Goal: Task Accomplishment & Management: Manage account settings

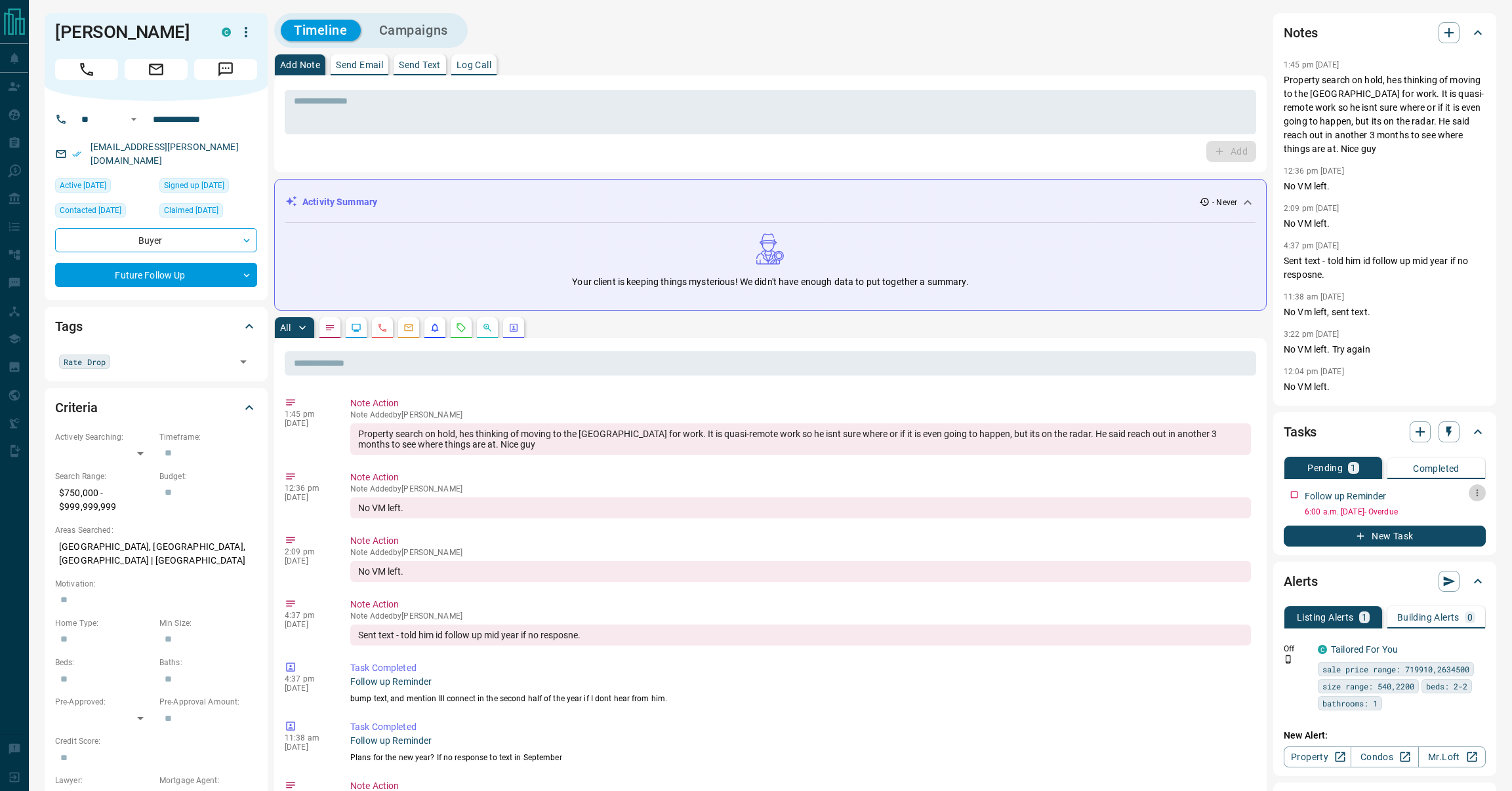
click at [1469, 490] on button "button" at bounding box center [1477, 493] width 17 height 17
click at [1437, 511] on li "Edit" at bounding box center [1456, 518] width 58 height 20
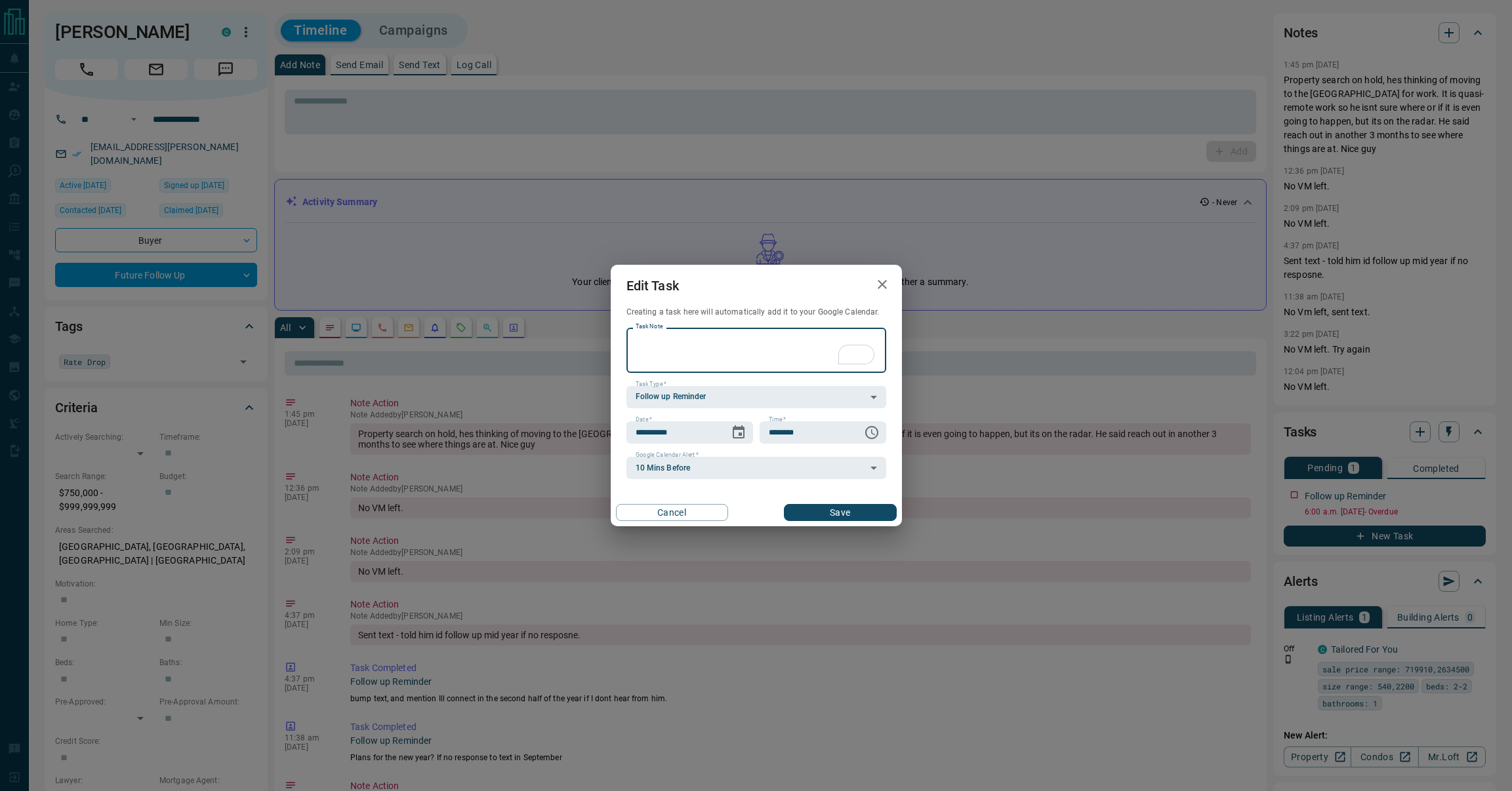
click at [758, 435] on div "**********" at bounding box center [756, 433] width 260 height 22
click at [740, 436] on icon "Choose date, selected date is Jul 16, 2025" at bounding box center [738, 433] width 15 height 15
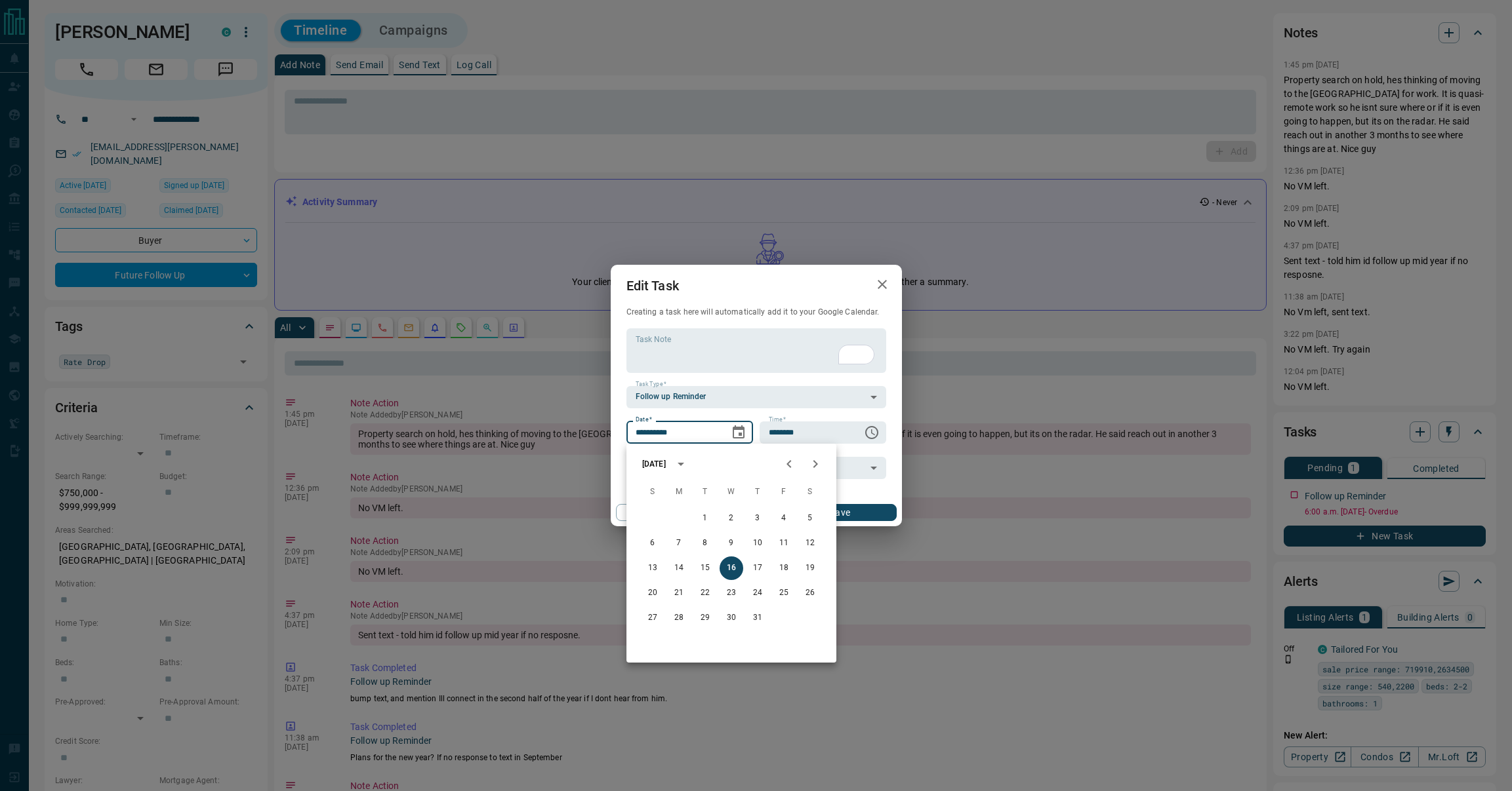
click at [819, 469] on icon "Next month" at bounding box center [815, 464] width 15 height 15
click at [819, 471] on icon "Next month" at bounding box center [815, 464] width 15 height 15
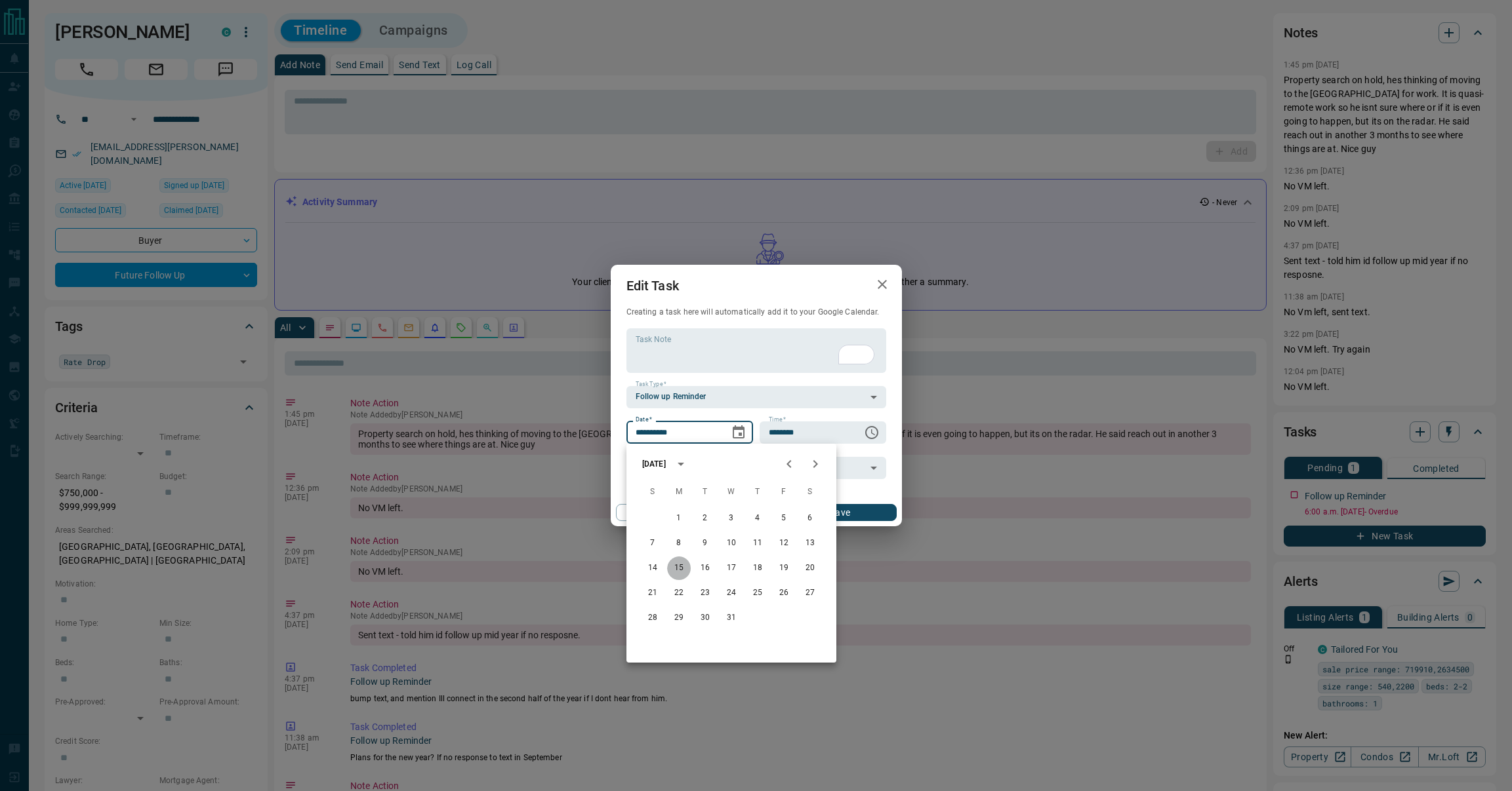
click at [681, 563] on button "15" at bounding box center [679, 568] width 24 height 24
type input "**********"
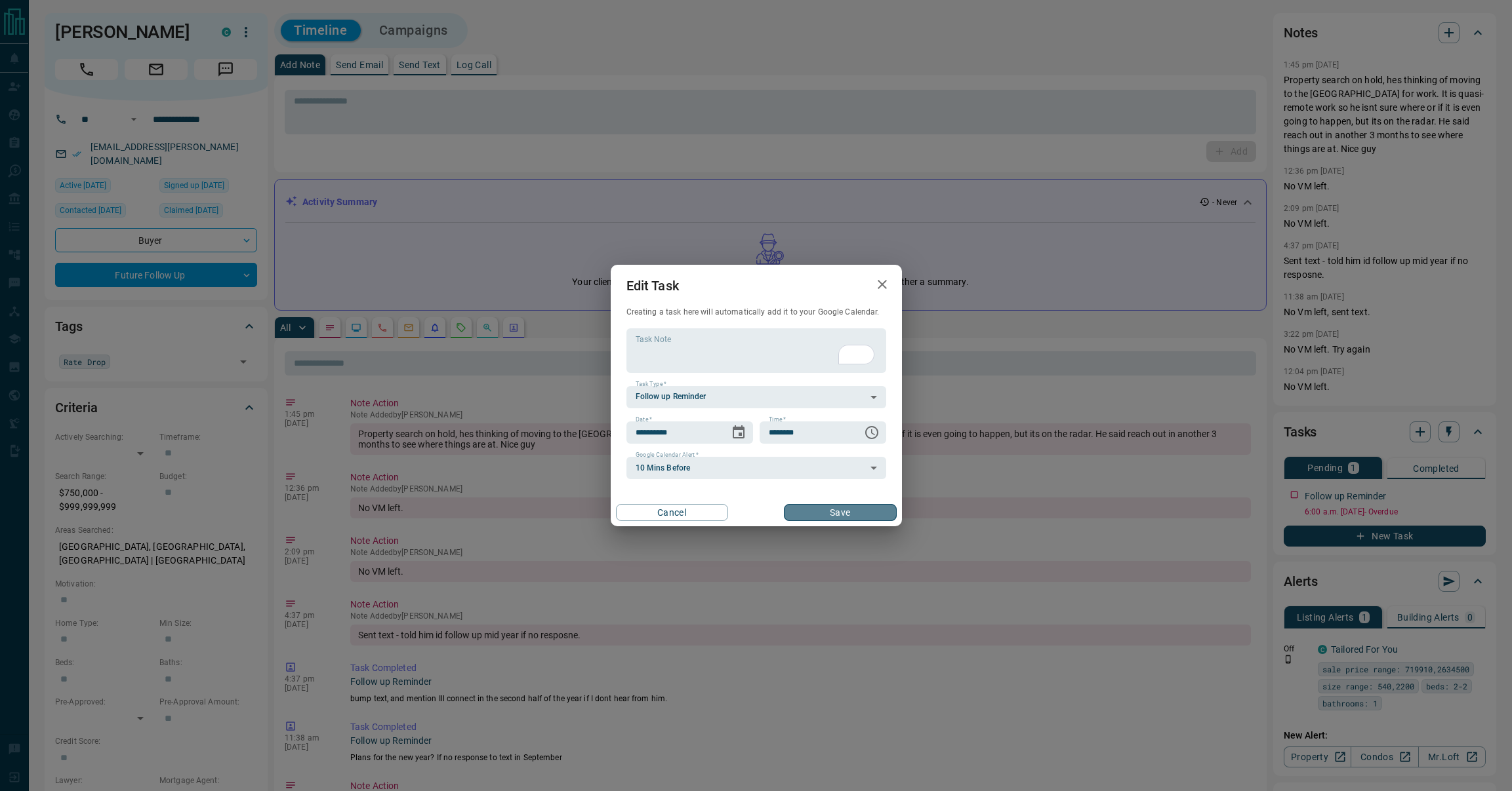
click at [834, 518] on button "Save" at bounding box center [840, 513] width 112 height 17
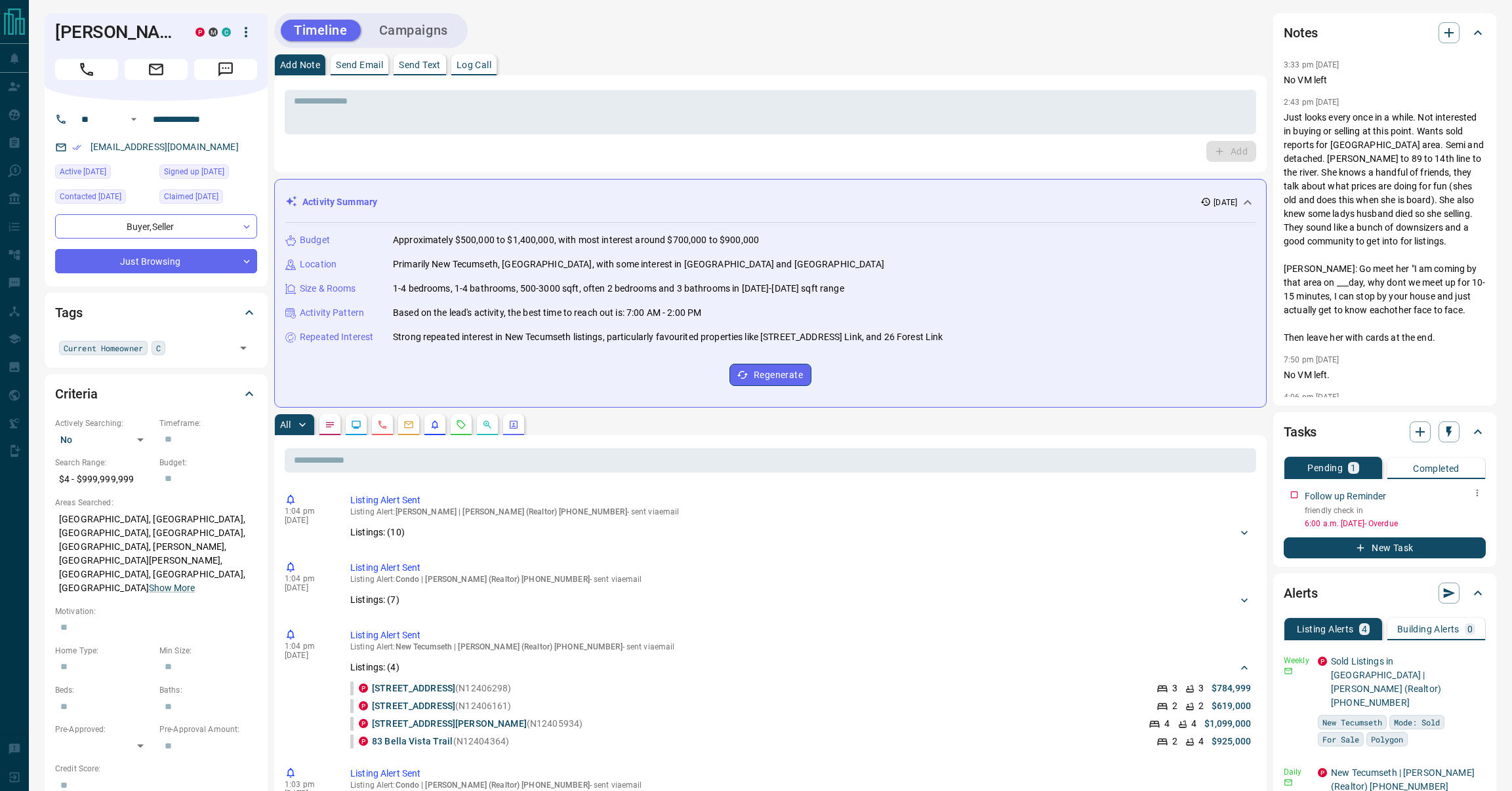
click at [1478, 490] on icon "button" at bounding box center [1477, 492] width 11 height 11
click at [1456, 508] on li "Edit" at bounding box center [1456, 518] width 58 height 20
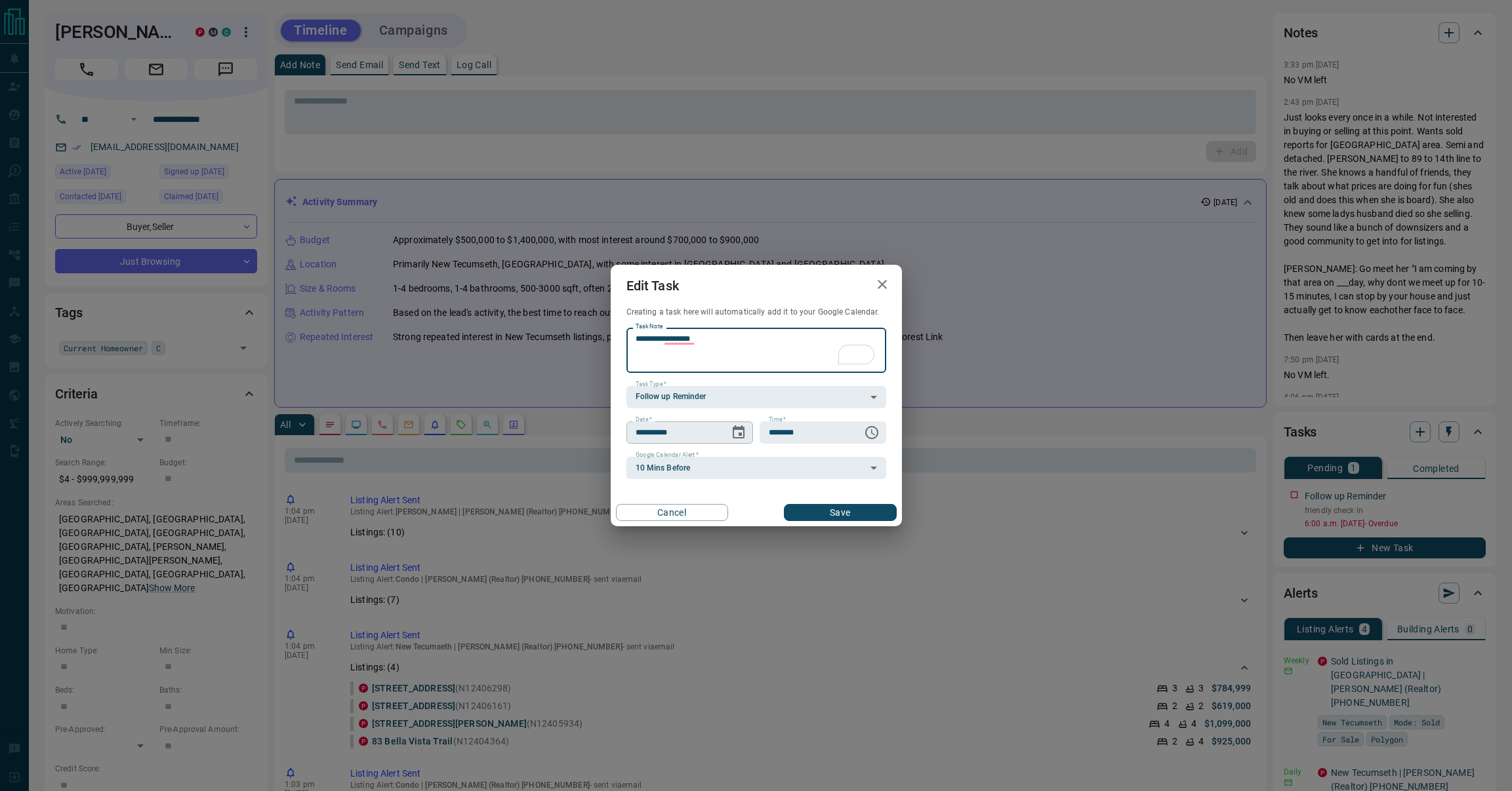
click at [737, 425] on icon "Choose date, selected date is Aug 13, 2025" at bounding box center [738, 433] width 15 height 15
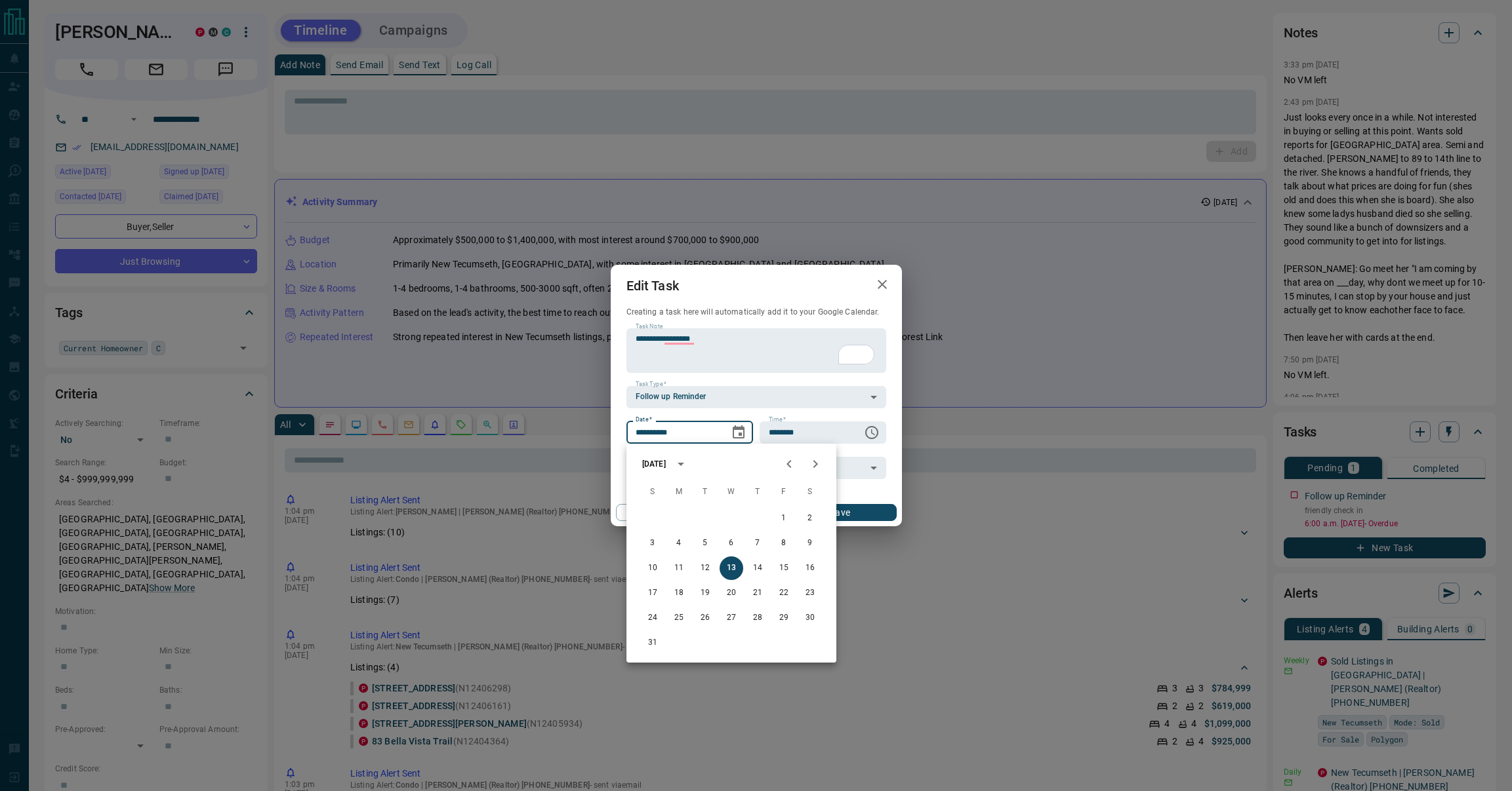
click at [822, 470] on icon "Next month" at bounding box center [815, 464] width 15 height 15
click at [730, 586] on button "19" at bounding box center [732, 594] width 24 height 24
type input "**********"
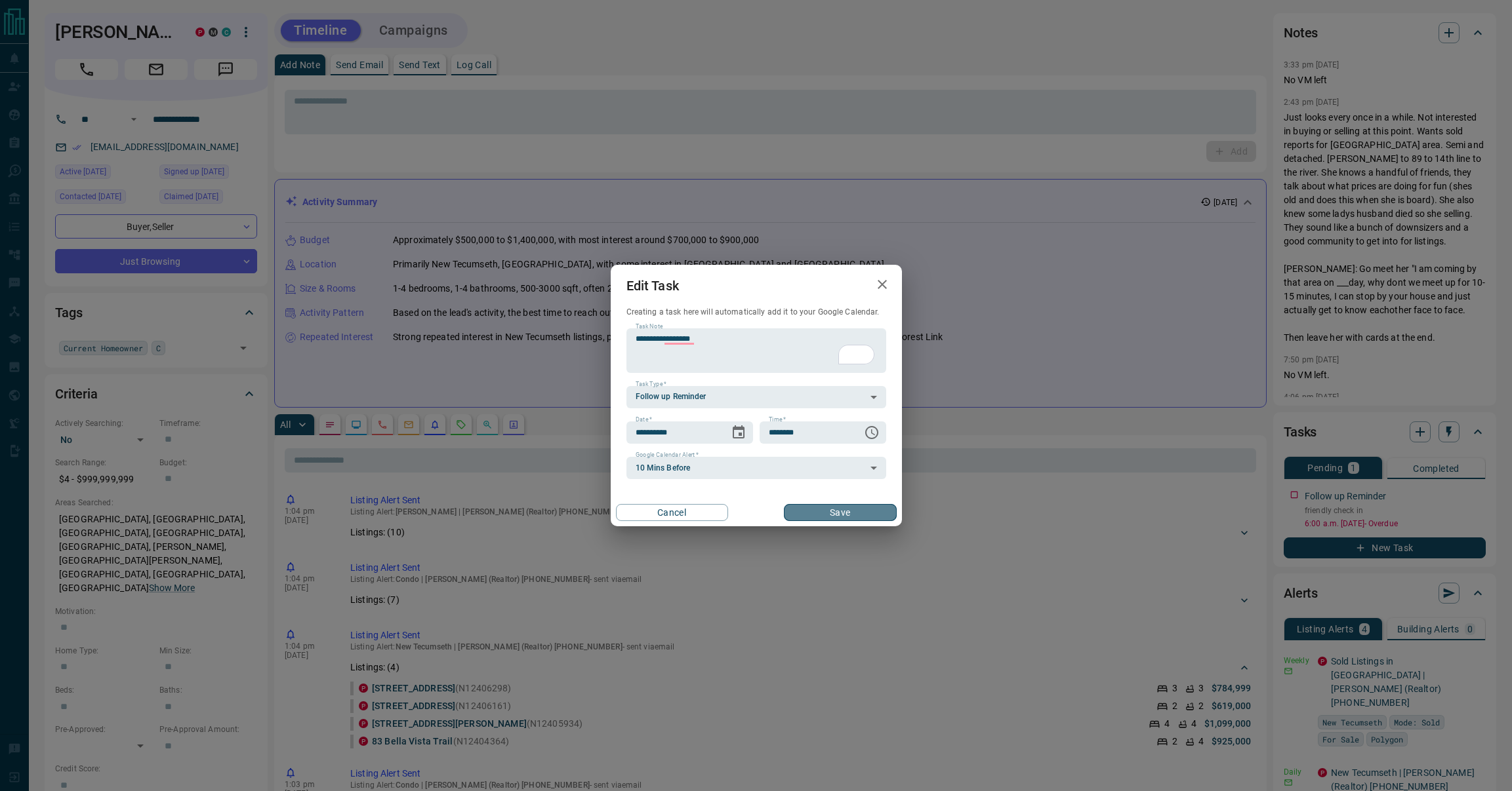
click at [803, 517] on button "Save" at bounding box center [840, 513] width 112 height 17
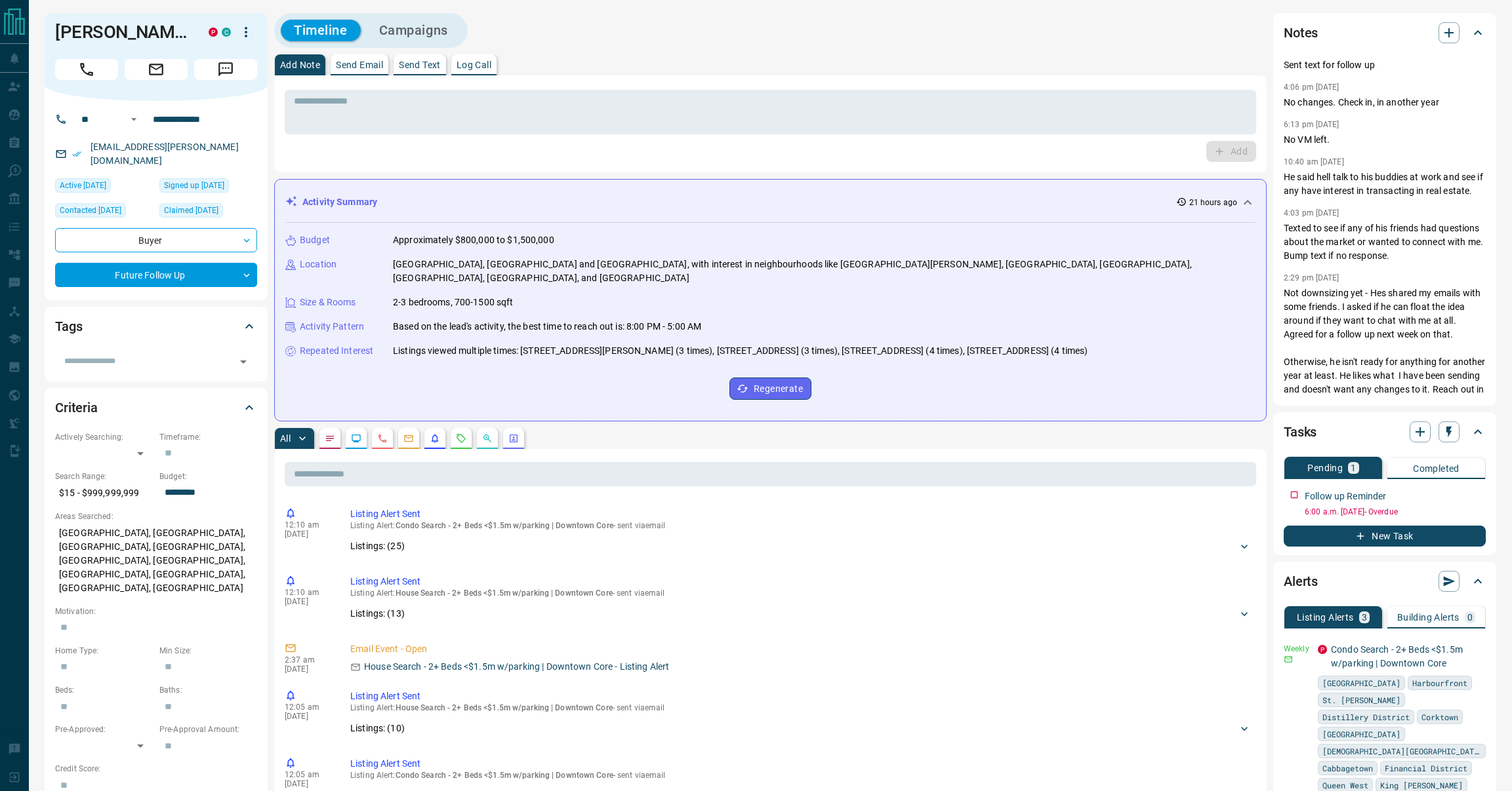
scroll to position [15, 0]
click at [656, 112] on textarea at bounding box center [770, 112] width 953 height 34
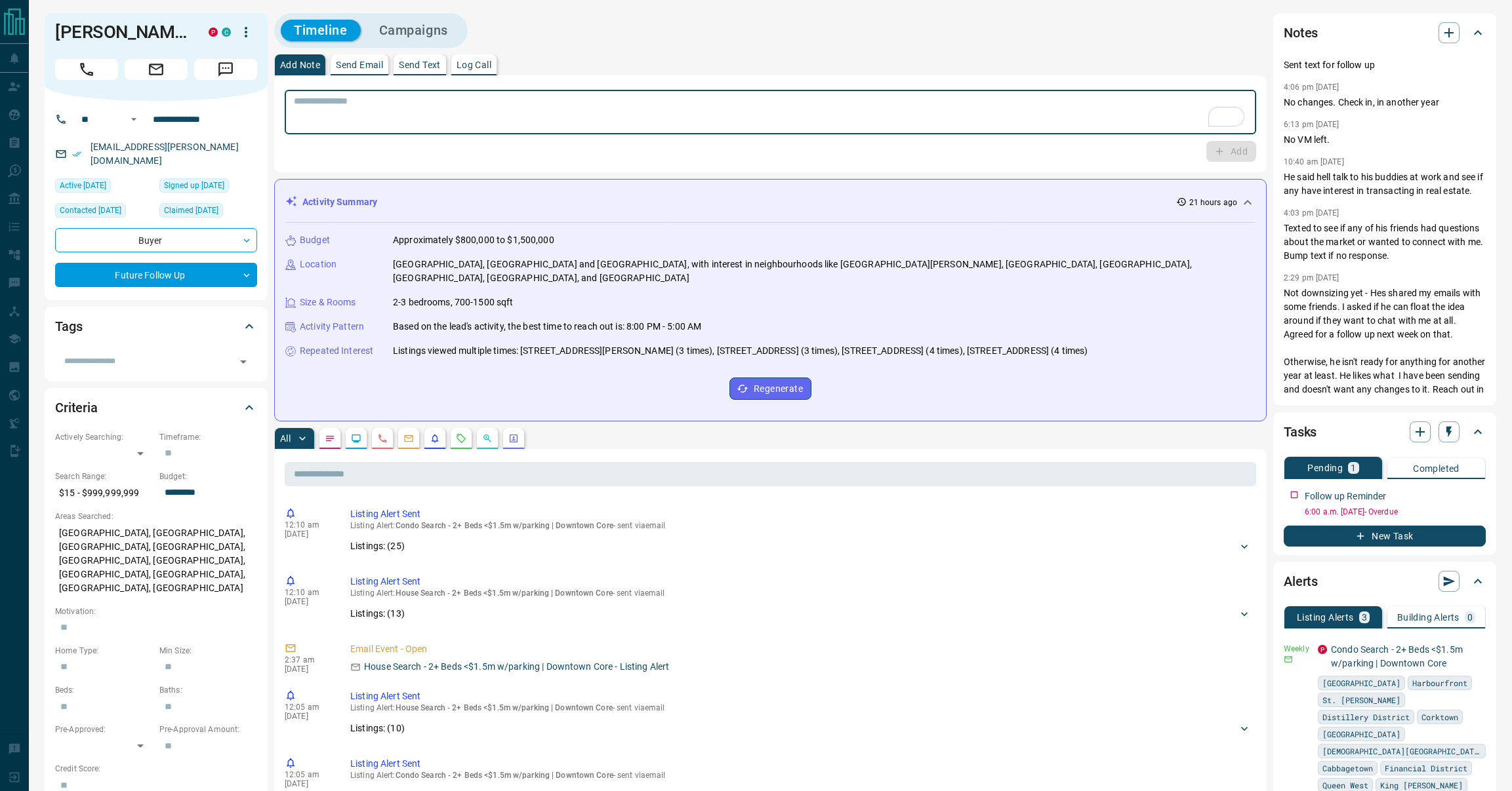
click at [698, 106] on textarea "To enrich screen reader interactions, please activate Accessibility in Grammarl…" at bounding box center [770, 112] width 953 height 34
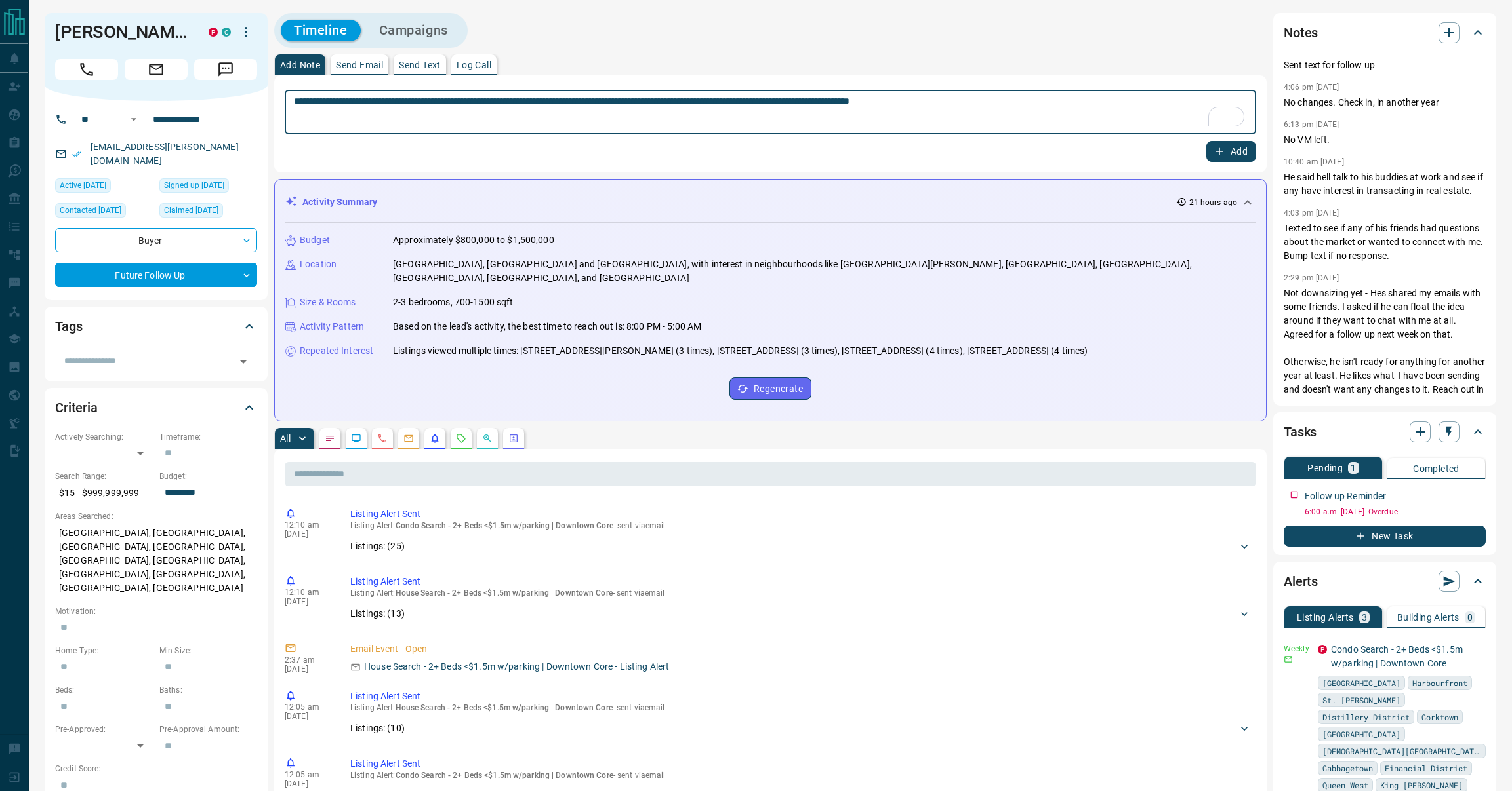
type textarea "**********"
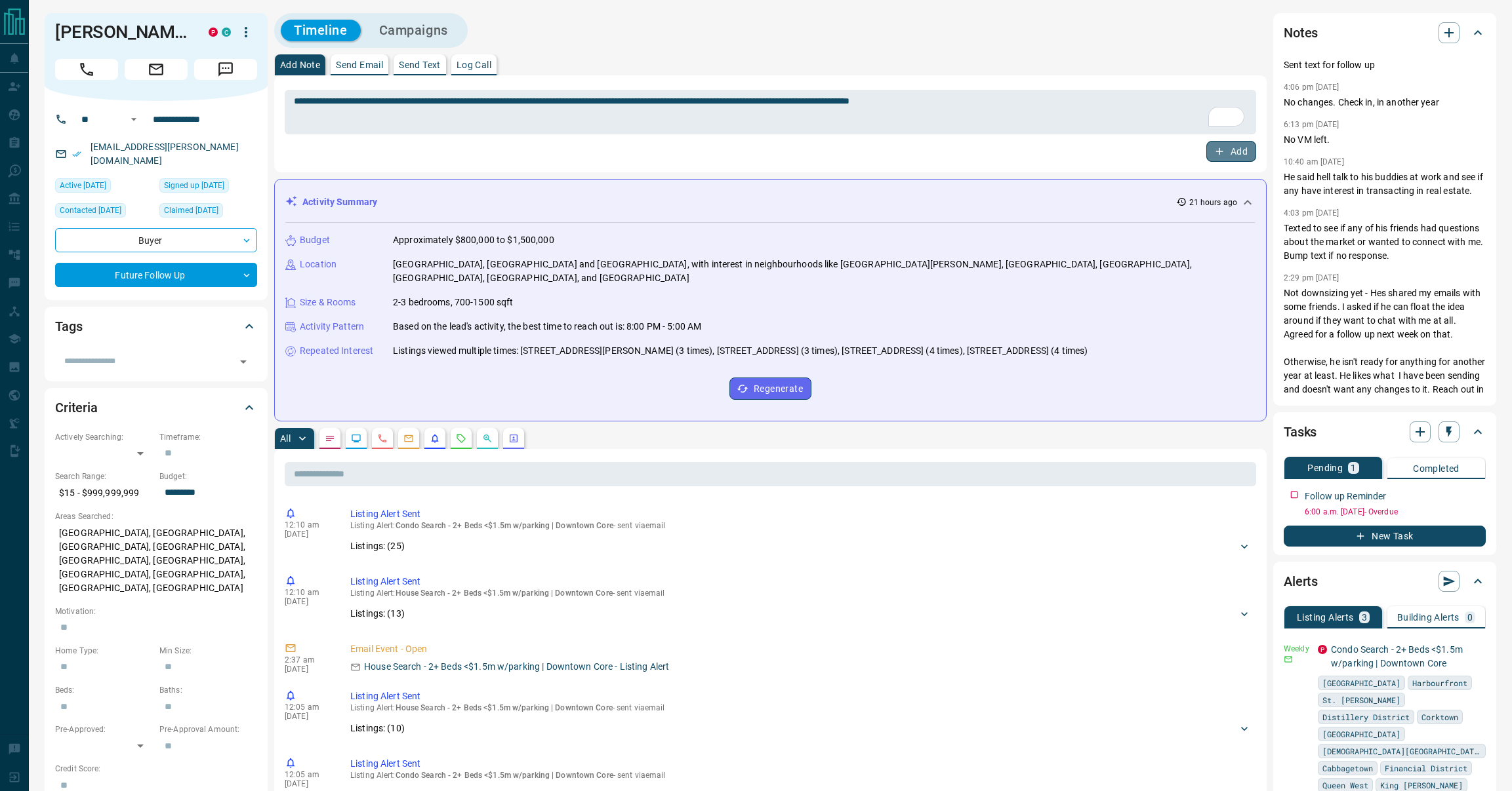
click at [1235, 156] on button "Add" at bounding box center [1231, 152] width 50 height 21
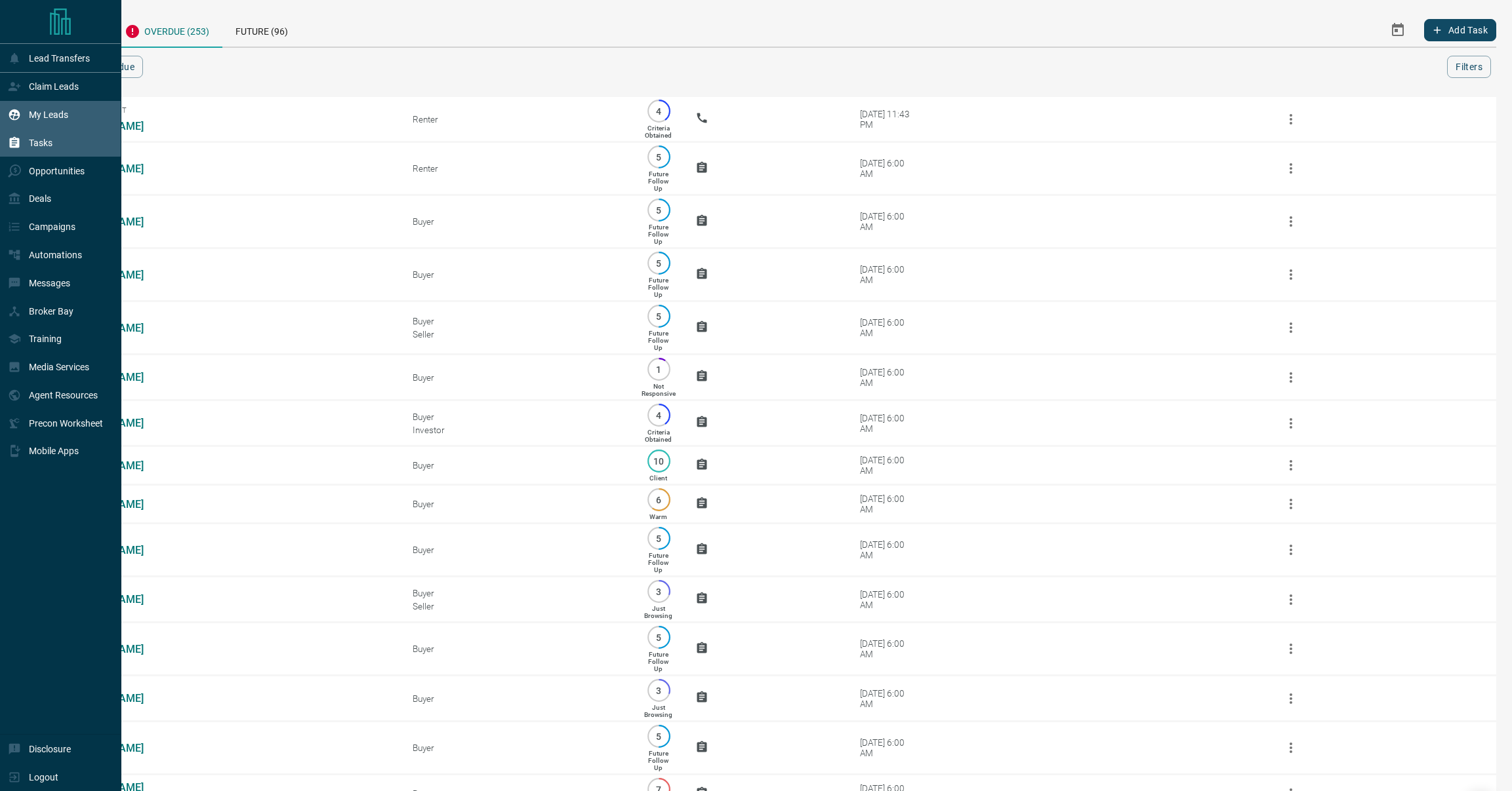
click at [11, 115] on icon at bounding box center [15, 115] width 11 height 11
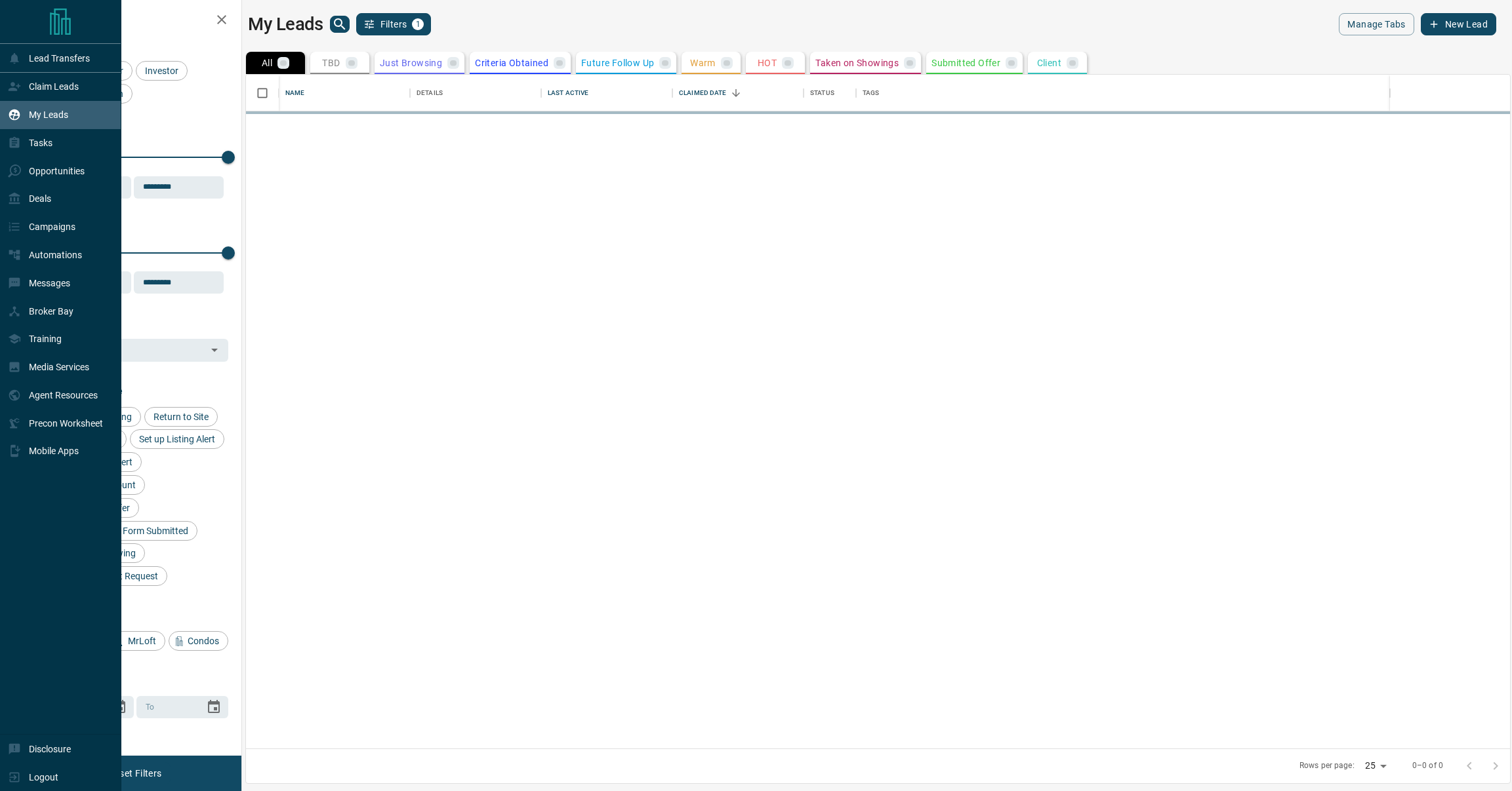
scroll to position [674, 1264]
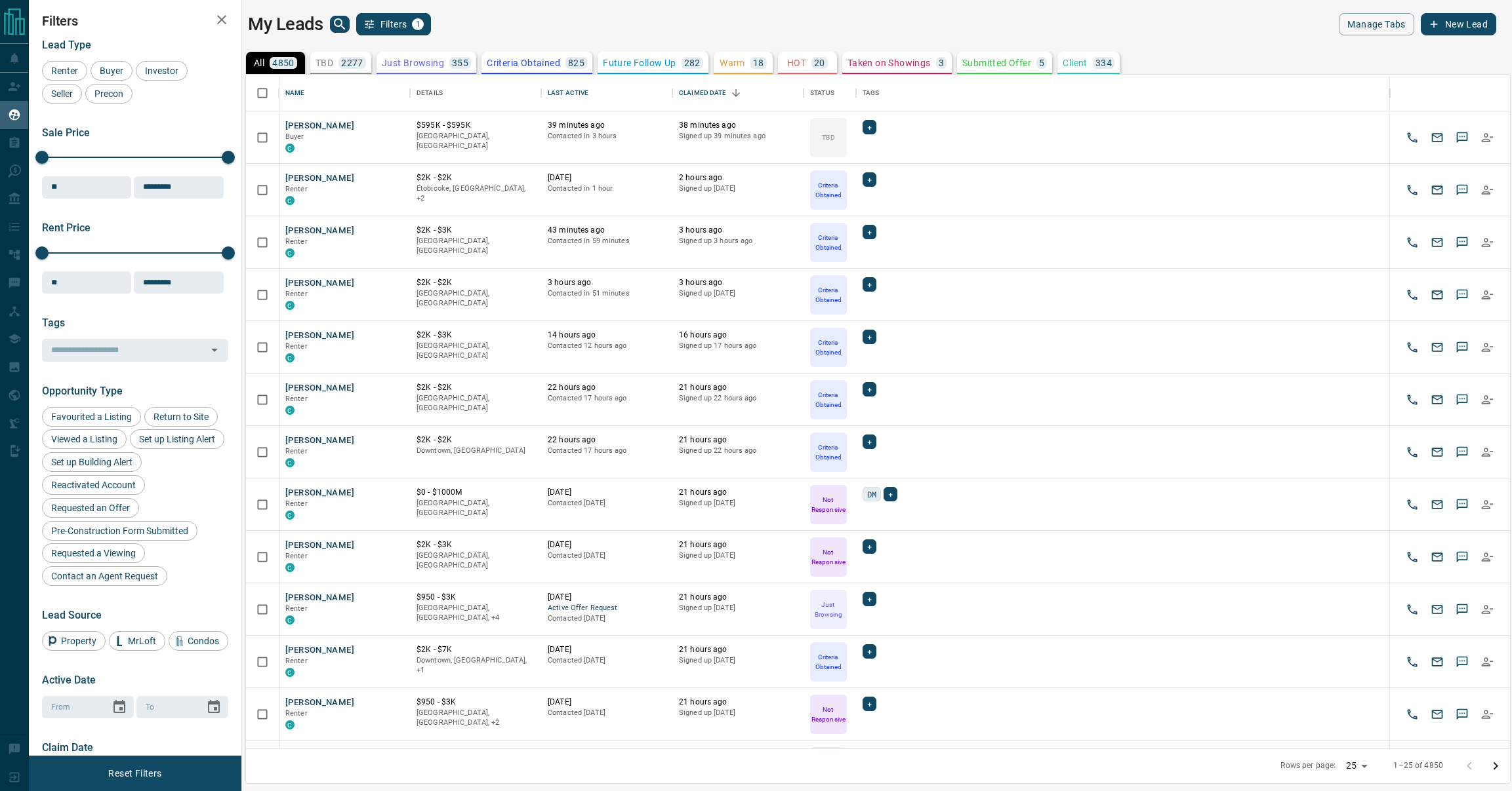
click at [339, 18] on icon "search button" at bounding box center [340, 24] width 15 height 15
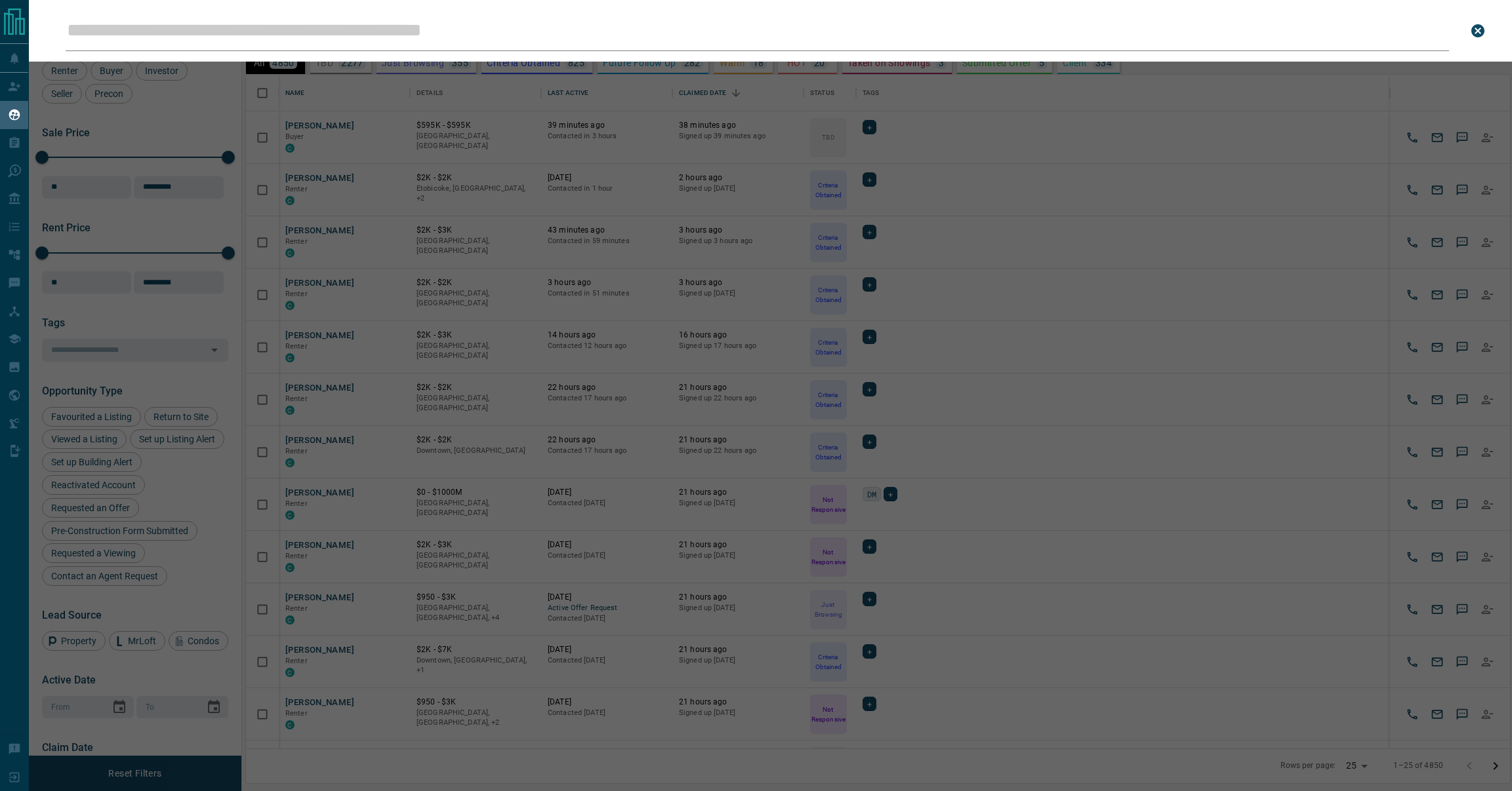
click at [397, 22] on input "Leads Search Bar" at bounding box center [757, 31] width 1383 height 41
